Goal: Communication & Community: Answer question/provide support

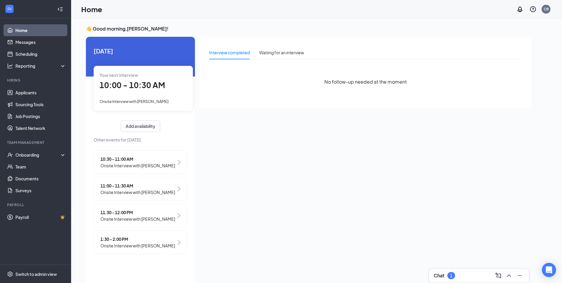
click at [177, 163] on div "10:30 - 11:00 AM Onsite Interview with [PERSON_NAME]" at bounding box center [141, 162] width 94 height 24
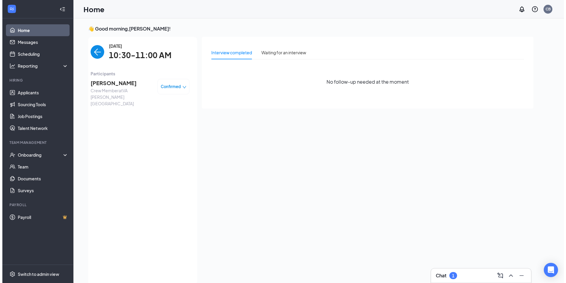
scroll to position [2, 0]
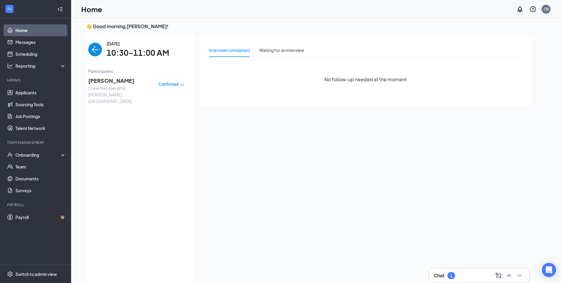
click at [179, 88] on div "Confirmed" at bounding box center [171, 83] width 32 height 15
click at [123, 79] on span "[PERSON_NAME]" at bounding box center [119, 80] width 62 height 8
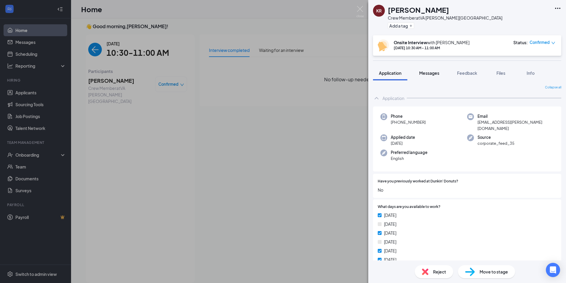
click at [433, 73] on span "Messages" at bounding box center [429, 72] width 20 height 5
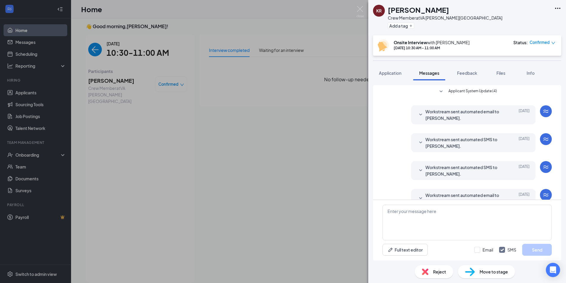
scroll to position [14, 0]
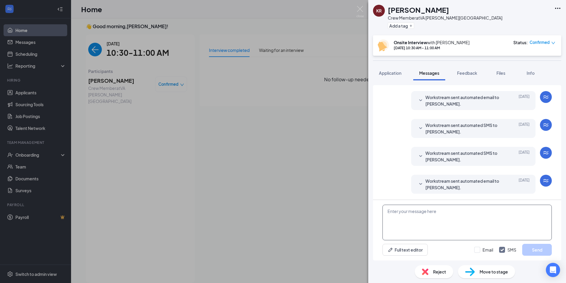
click at [407, 214] on textarea at bounding box center [467, 222] width 169 height 36
type textarea "g"
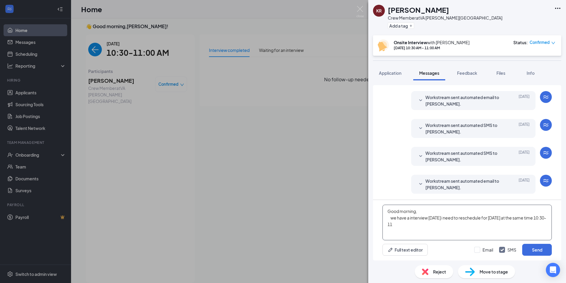
click at [407, 217] on textarea "Good morning, we have a interview [DATE] i need to reschedule for [DATE] at the…" at bounding box center [467, 222] width 169 height 36
click at [417, 228] on textarea "Good morning, we have an interview [DATE] i need to reschedule for [DATE] at th…" at bounding box center [467, 222] width 169 height 36
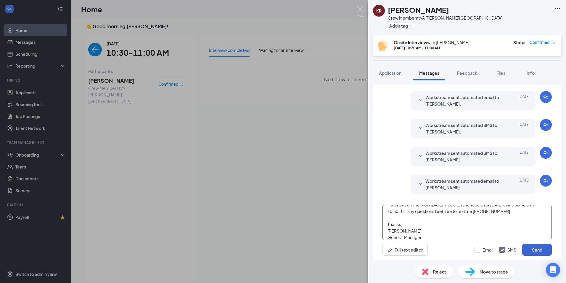
type textarea "Good morning, we have an interview [DATE] i need to reschedule for [DATE] at th…"
click at [544, 253] on button "Send" at bounding box center [538, 250] width 30 height 12
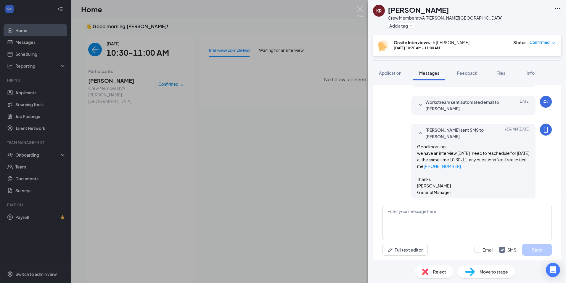
scroll to position [98, 0]
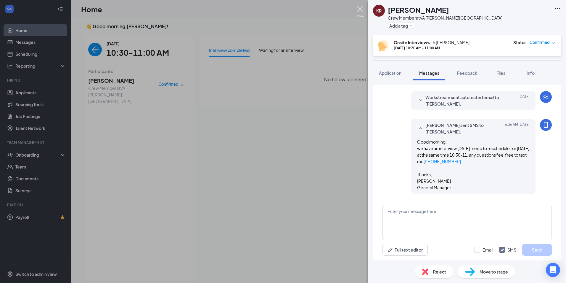
click at [357, 9] on img at bounding box center [360, 12] width 7 height 12
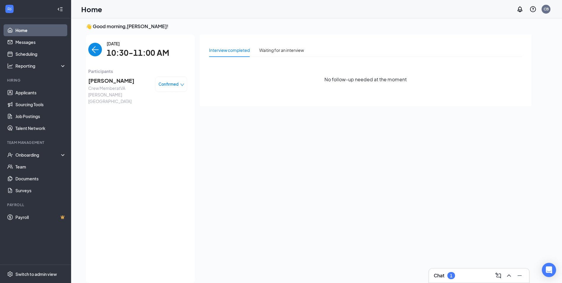
click at [92, 46] on img "back-button" at bounding box center [95, 50] width 14 height 14
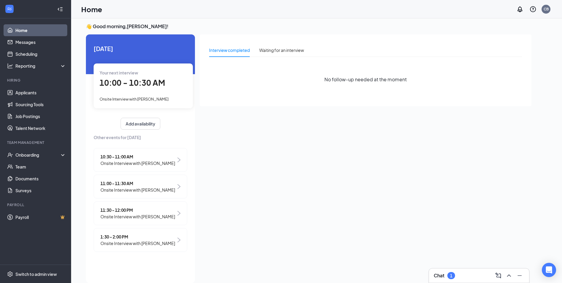
click at [120, 191] on span "Onsite Interview with [PERSON_NAME]" at bounding box center [137, 189] width 75 height 7
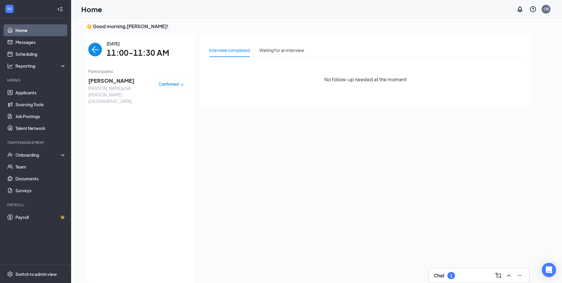
click at [102, 79] on span "[PERSON_NAME]" at bounding box center [119, 80] width 62 height 8
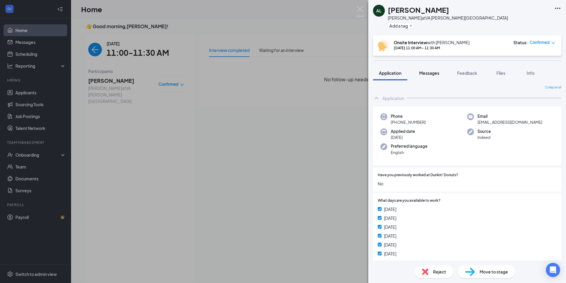
click at [430, 73] on span "Messages" at bounding box center [429, 72] width 20 height 5
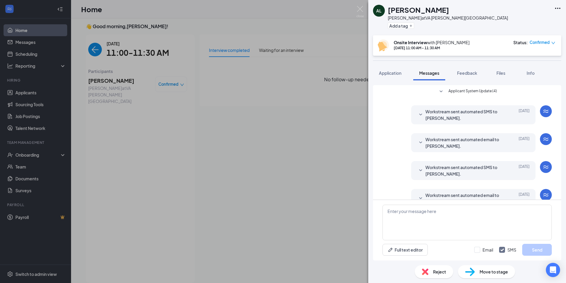
scroll to position [14, 0]
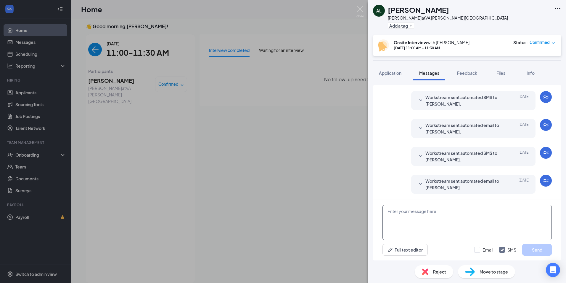
click at [435, 210] on textarea at bounding box center [467, 222] width 169 height 36
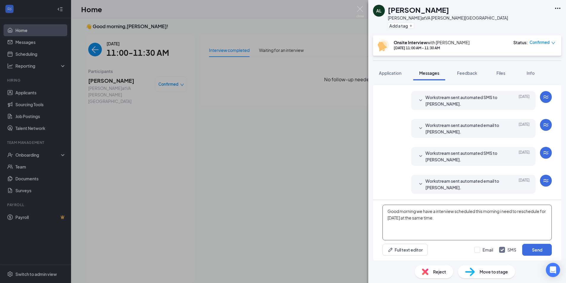
click at [459, 223] on textarea "Good morning we have a interview scheduled this morning i need to reschedule fo…" at bounding box center [467, 222] width 169 height 36
drag, startPoint x: 462, startPoint y: 234, endPoint x: 498, endPoint y: 223, distance: 38.0
click at [462, 234] on textarea "Good morning we have a interview scheduled this morning i need to reschedule fo…" at bounding box center [467, 222] width 169 height 36
click at [479, 228] on textarea "Good morning we have a interview scheduled this morning i need to reschedule fo…" at bounding box center [467, 222] width 169 height 36
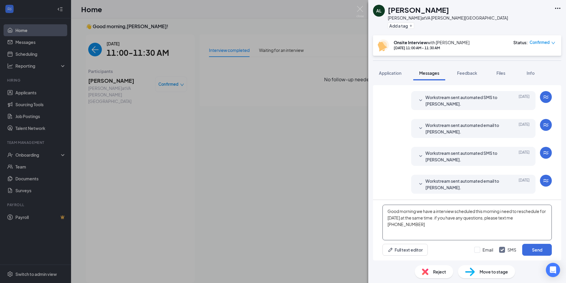
click at [401, 225] on textarea "Good morning we have a interview scheduled this morning i need to reschedule fo…" at bounding box center [467, 222] width 169 height 36
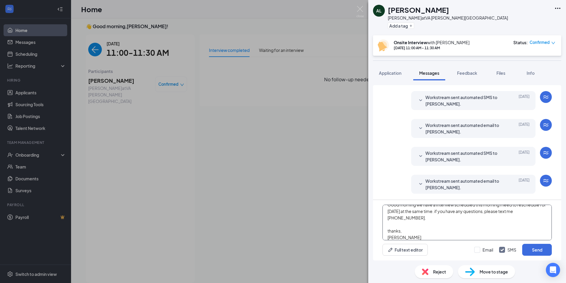
scroll to position [13, 0]
click at [389, 224] on textarea "Good morning we have a interview scheduled this morning i need to reschedule fo…" at bounding box center [467, 222] width 169 height 36
type textarea "Good morning we have a interview scheduled this morning i need to reschedule fo…"
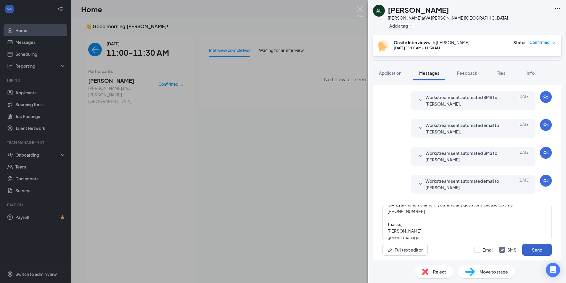
click at [523, 250] on button "Send" at bounding box center [538, 250] width 30 height 12
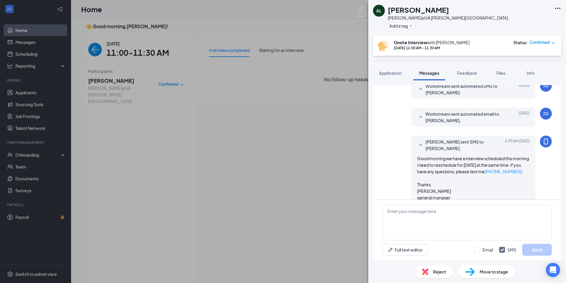
scroll to position [92, 0]
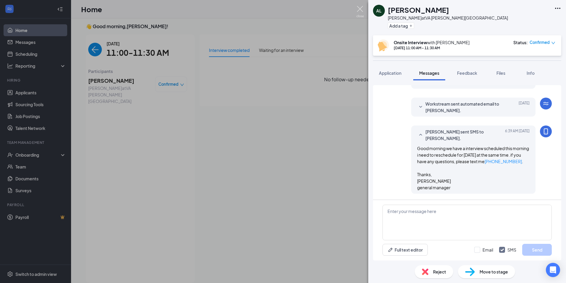
click at [359, 10] on img at bounding box center [360, 12] width 7 height 12
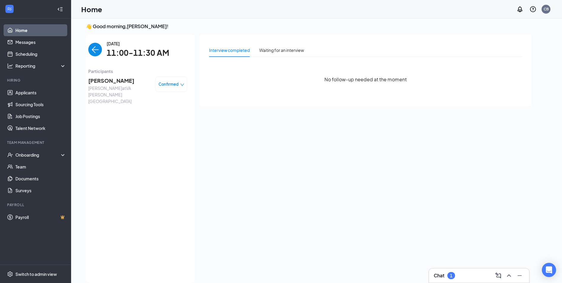
click at [94, 45] on img "back-button" at bounding box center [95, 50] width 14 height 14
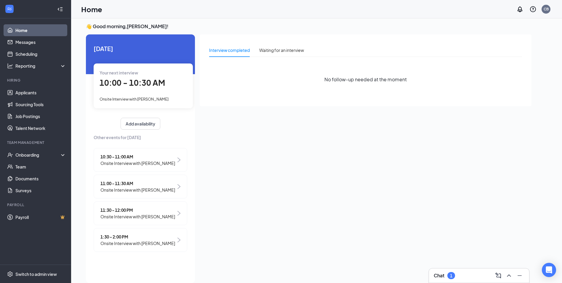
click at [129, 213] on span "Onsite Interview with [PERSON_NAME]" at bounding box center [137, 216] width 75 height 7
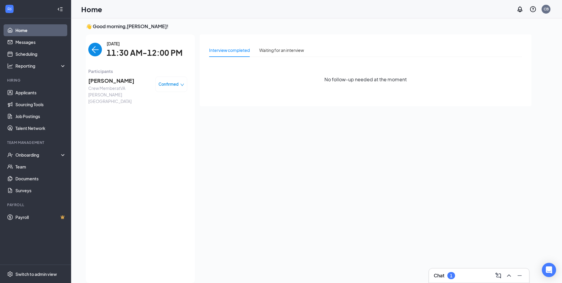
click at [116, 88] on span "Crew Member at VA [PERSON_NAME][GEOGRAPHIC_DATA]" at bounding box center [119, 95] width 62 height 20
click at [99, 87] on span "Crew Member at VA [PERSON_NAME][GEOGRAPHIC_DATA]" at bounding box center [119, 95] width 62 height 20
click at [96, 81] on span "[PERSON_NAME]" at bounding box center [119, 80] width 62 height 8
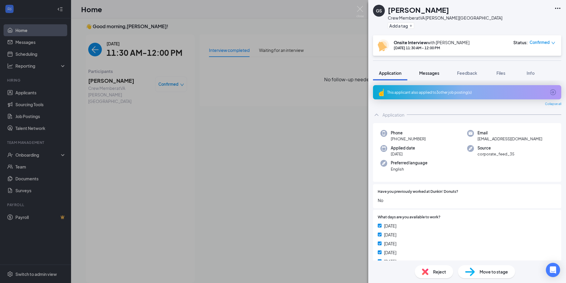
click at [424, 71] on span "Messages" at bounding box center [429, 72] width 20 height 5
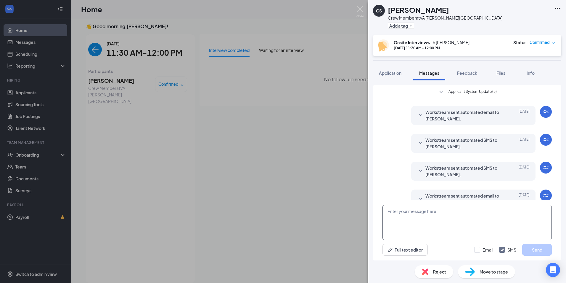
scroll to position [106, 0]
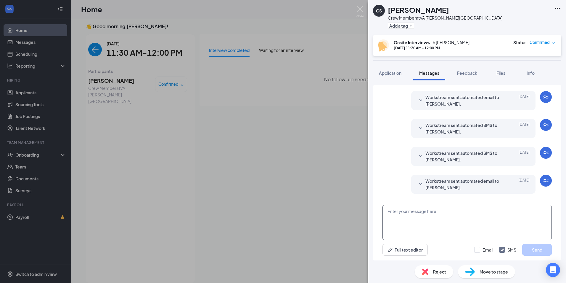
click at [424, 214] on textarea at bounding box center [467, 222] width 169 height 36
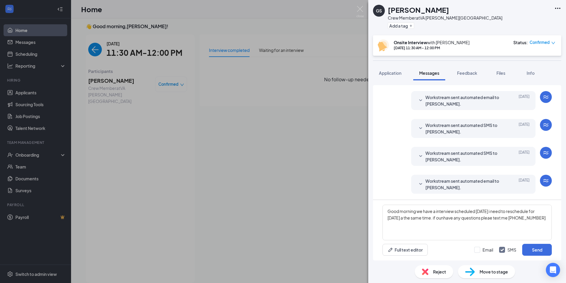
click at [483, 240] on div "Good morning we have a interview scheduled [DATE] i need to reschedule for [DAT…" at bounding box center [467, 230] width 188 height 60
drag, startPoint x: 457, startPoint y: 230, endPoint x: 457, endPoint y: 225, distance: 5.1
drag, startPoint x: 460, startPoint y: 217, endPoint x: 444, endPoint y: 219, distance: 16.5
click at [444, 219] on textarea "Good morning we have a interview scheduled [DATE] i need to reschedule for [DAT…" at bounding box center [467, 222] width 169 height 36
click at [522, 225] on textarea "Good morning we have a interview scheduled [DATE] i need to reschedule for [DAT…" at bounding box center [467, 222] width 169 height 36
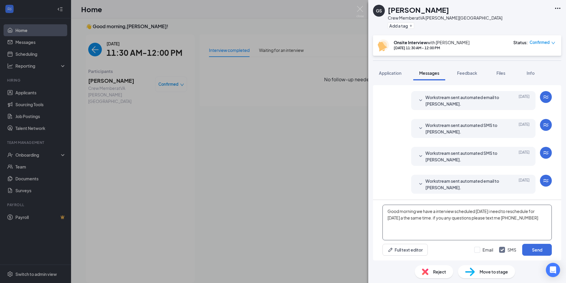
click at [540, 221] on textarea "Good morning we have a interview scheduled [DATE] i need to reschedule for [DAT…" at bounding box center [467, 222] width 169 height 36
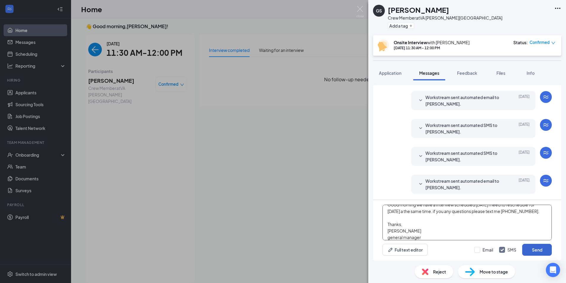
type textarea "Good morning we have a interview scheduled [DATE] i need to reschedule for [DAT…"
click at [526, 249] on button "Send" at bounding box center [538, 250] width 30 height 12
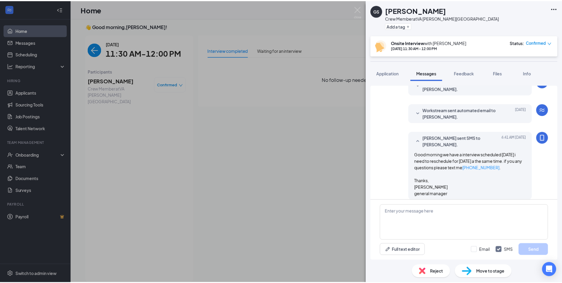
scroll to position [177, 0]
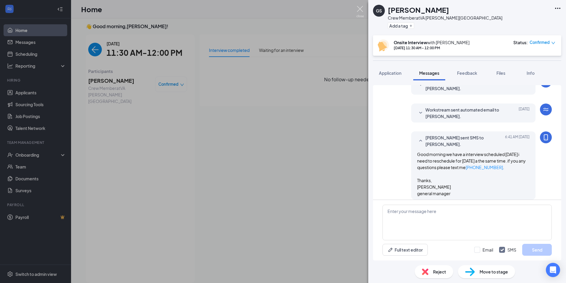
click at [362, 9] on img at bounding box center [360, 12] width 7 height 12
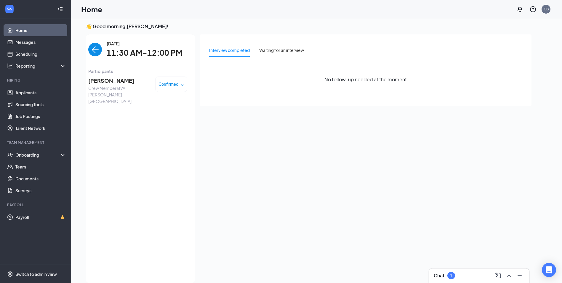
click at [98, 44] on img "back-button" at bounding box center [95, 50] width 14 height 14
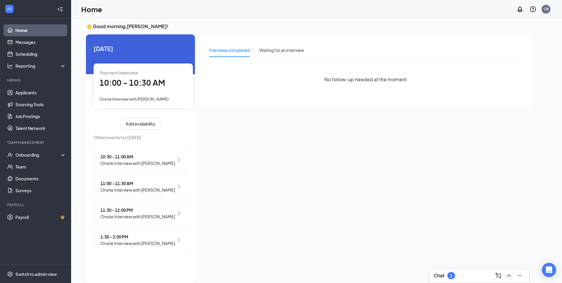
click at [150, 241] on span "Onsite Interview with [PERSON_NAME]" at bounding box center [137, 243] width 75 height 7
